Goal: Browse casually

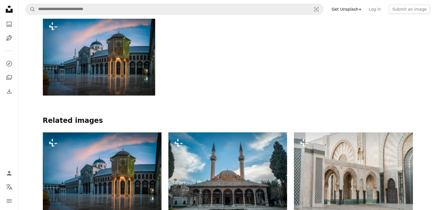
scroll to position [459, 0]
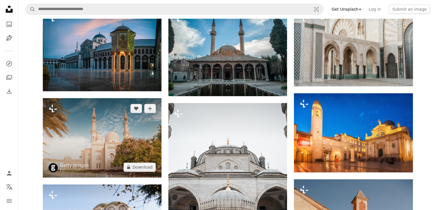
click at [142, 125] on img at bounding box center [102, 137] width 119 height 79
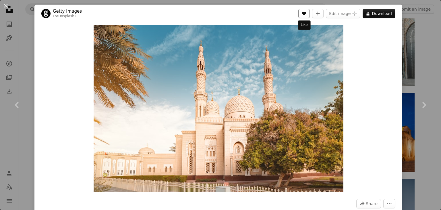
click at [303, 14] on icon "Like" at bounding box center [304, 14] width 4 height 4
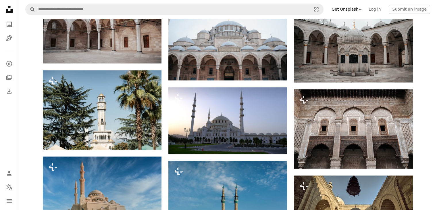
scroll to position [1005, 0]
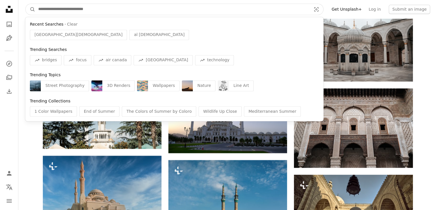
drag, startPoint x: 237, startPoint y: 7, endPoint x: 236, endPoint y: 2, distance: 5.6
click at [236, 2] on nav "A magnifying glass Recent Searches · Clear Damascus [DEMOGRAPHIC_DATA] al aqsa …" at bounding box center [227, 9] width 418 height 18
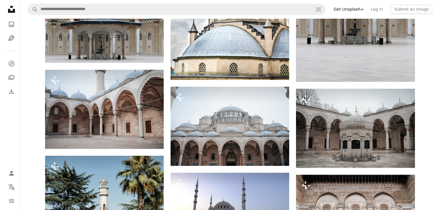
scroll to position [919, 0]
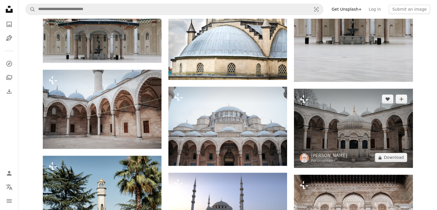
click at [371, 107] on img at bounding box center [353, 127] width 119 height 79
